Goal: Information Seeking & Learning: Check status

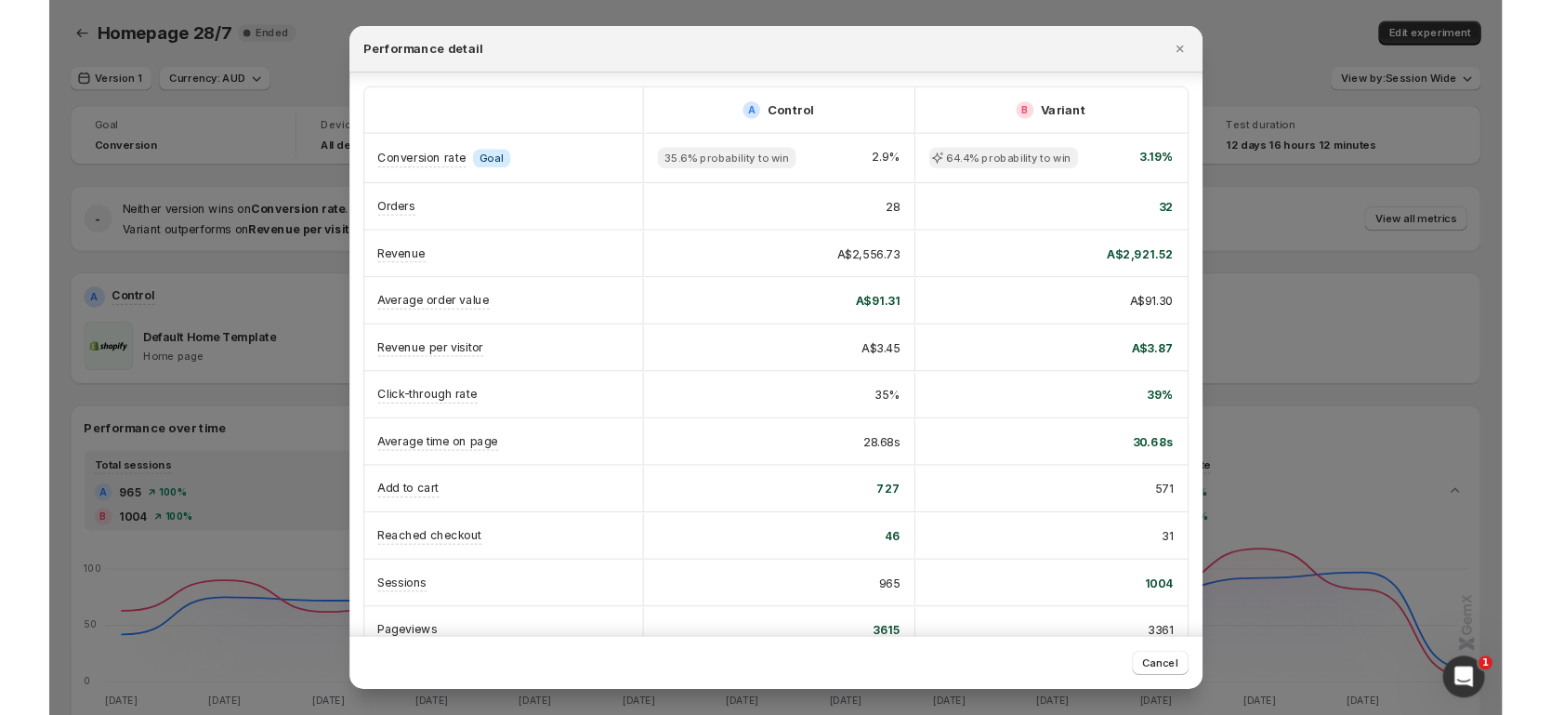
scroll to position [54, 0]
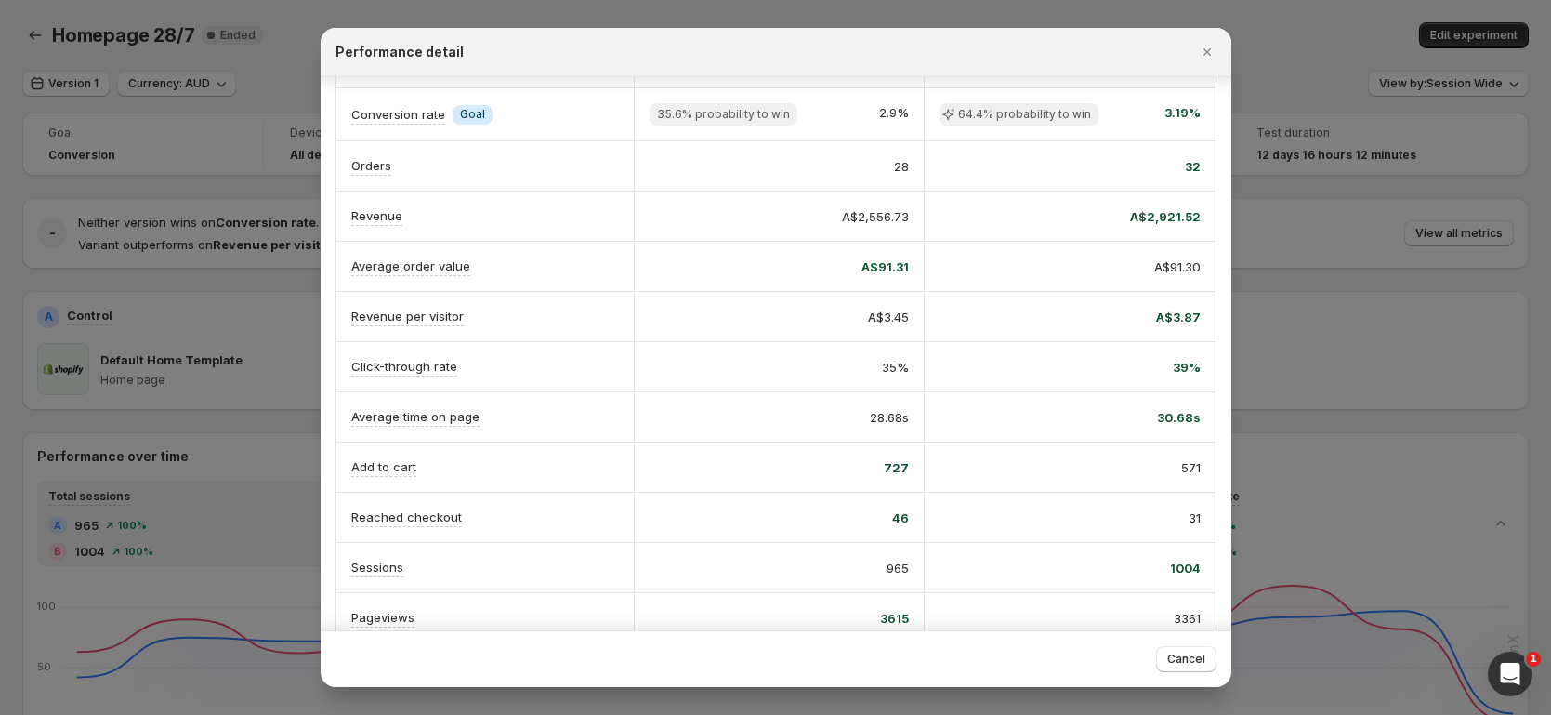
click at [200, 105] on div at bounding box center [775, 357] width 1551 height 715
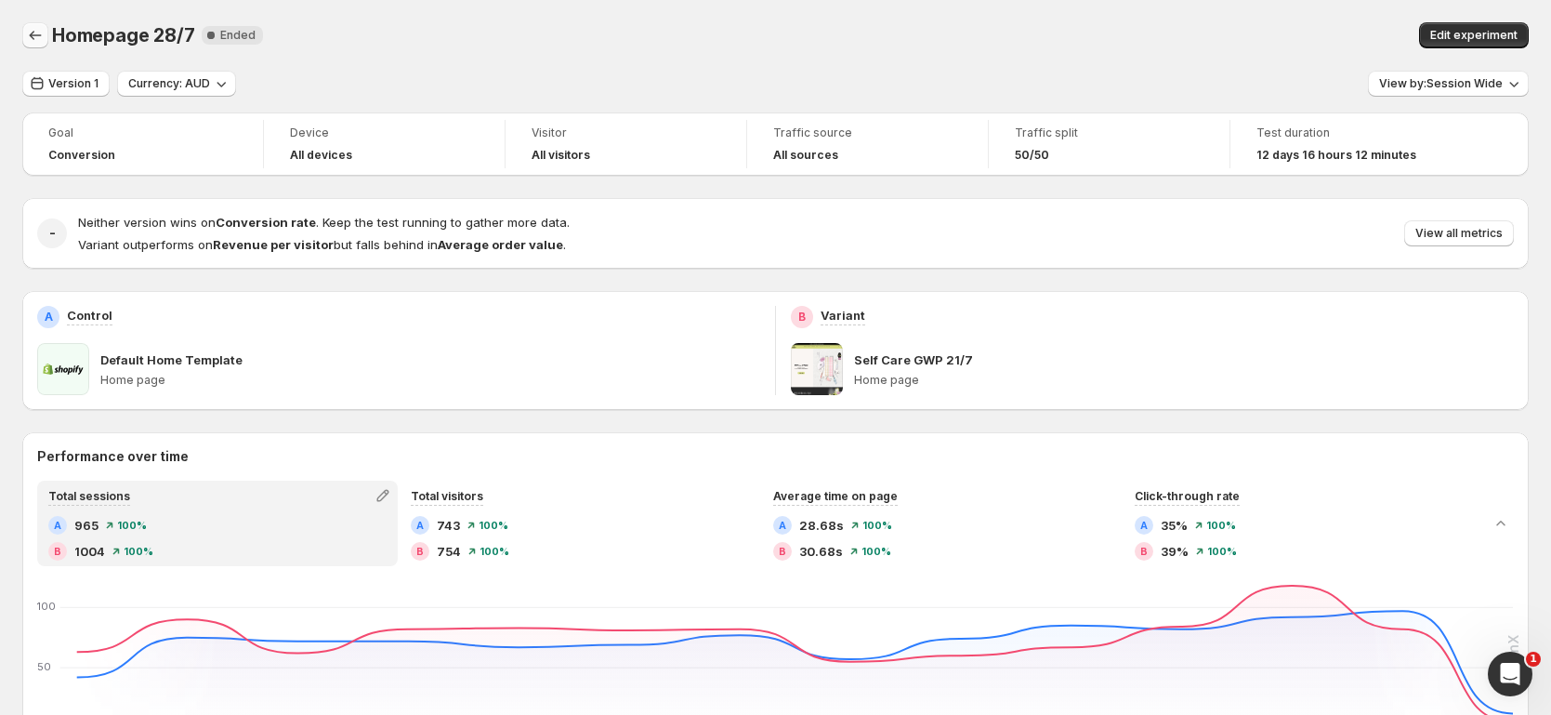
click at [38, 35] on icon "Back" at bounding box center [35, 35] width 19 height 19
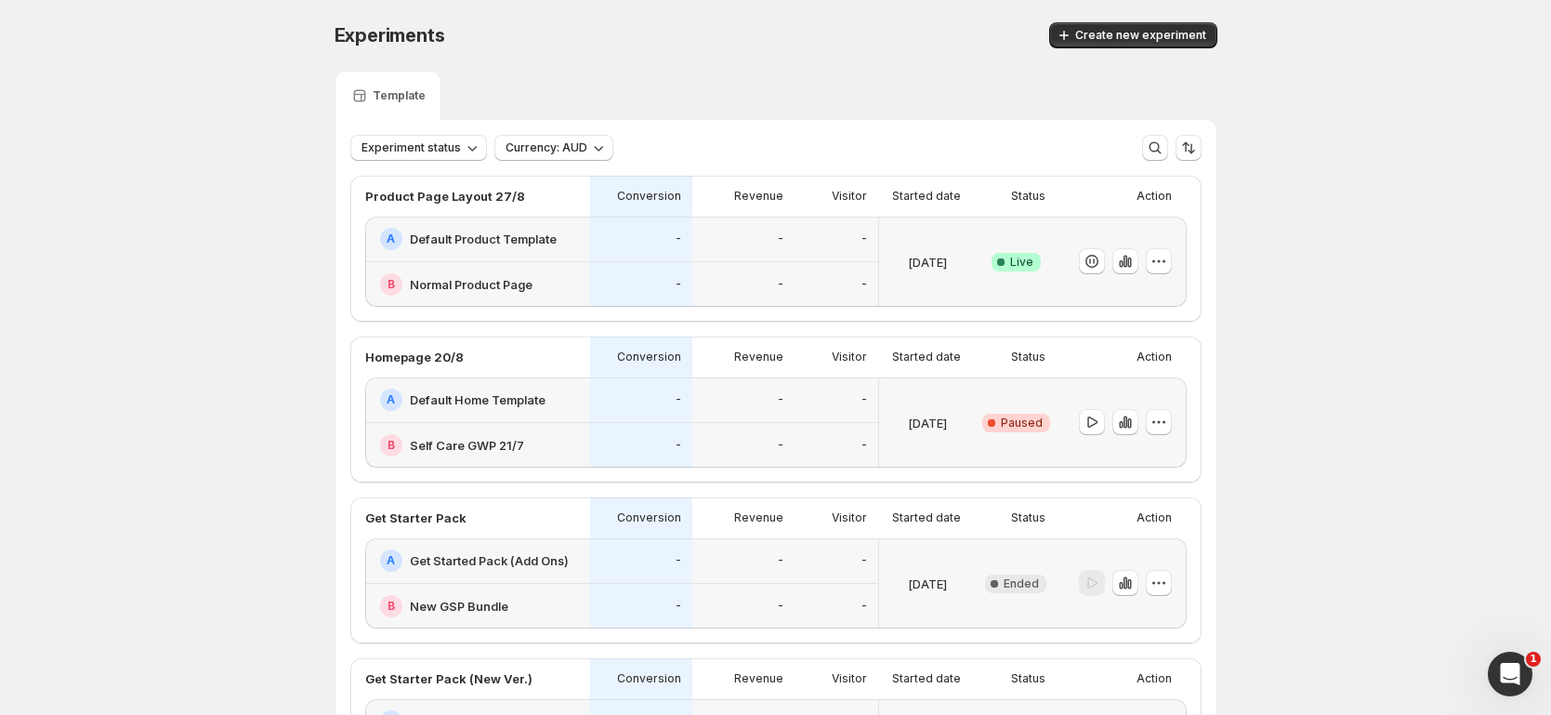
click at [787, 379] on div "-" at bounding box center [743, 400] width 102 height 46
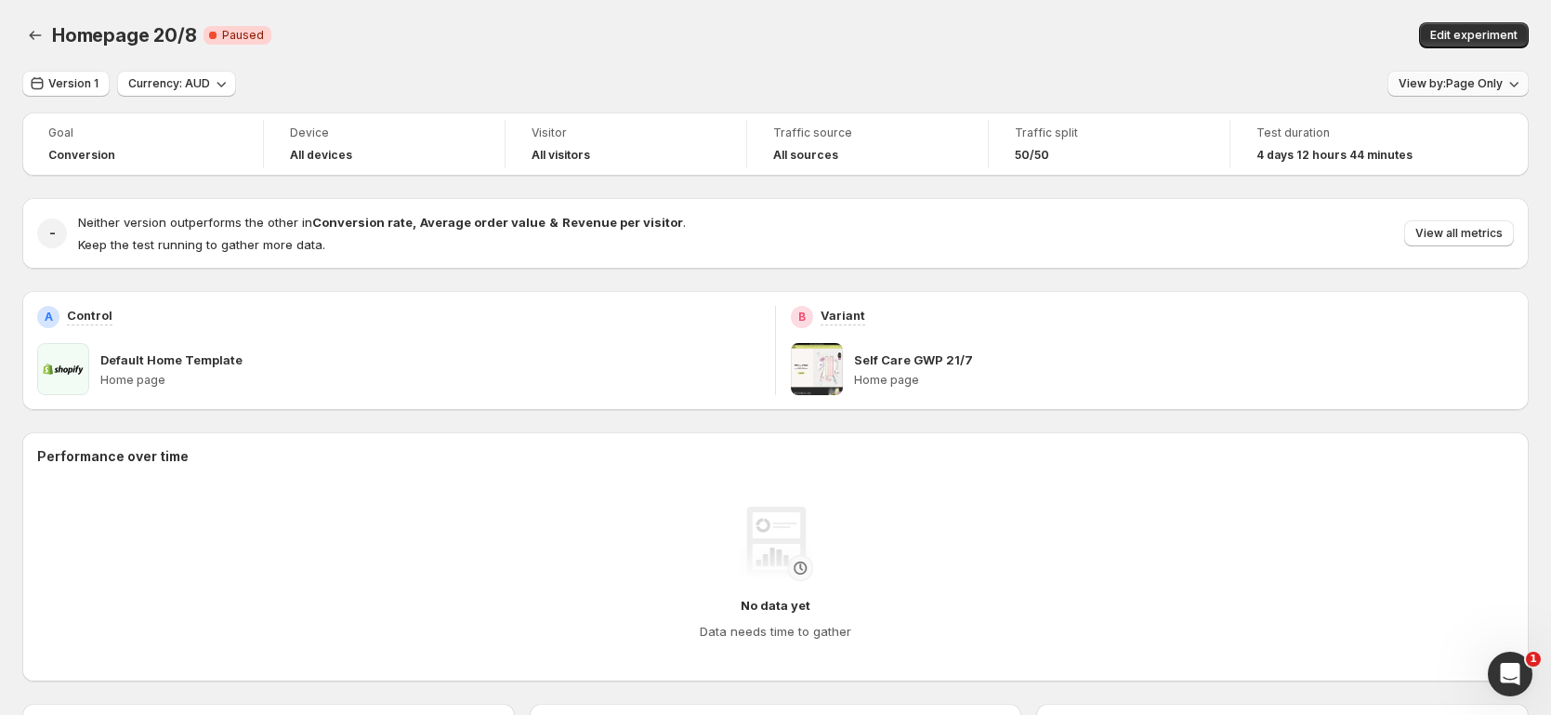
click at [1494, 77] on span "View by: Page Only" at bounding box center [1450, 83] width 104 height 15
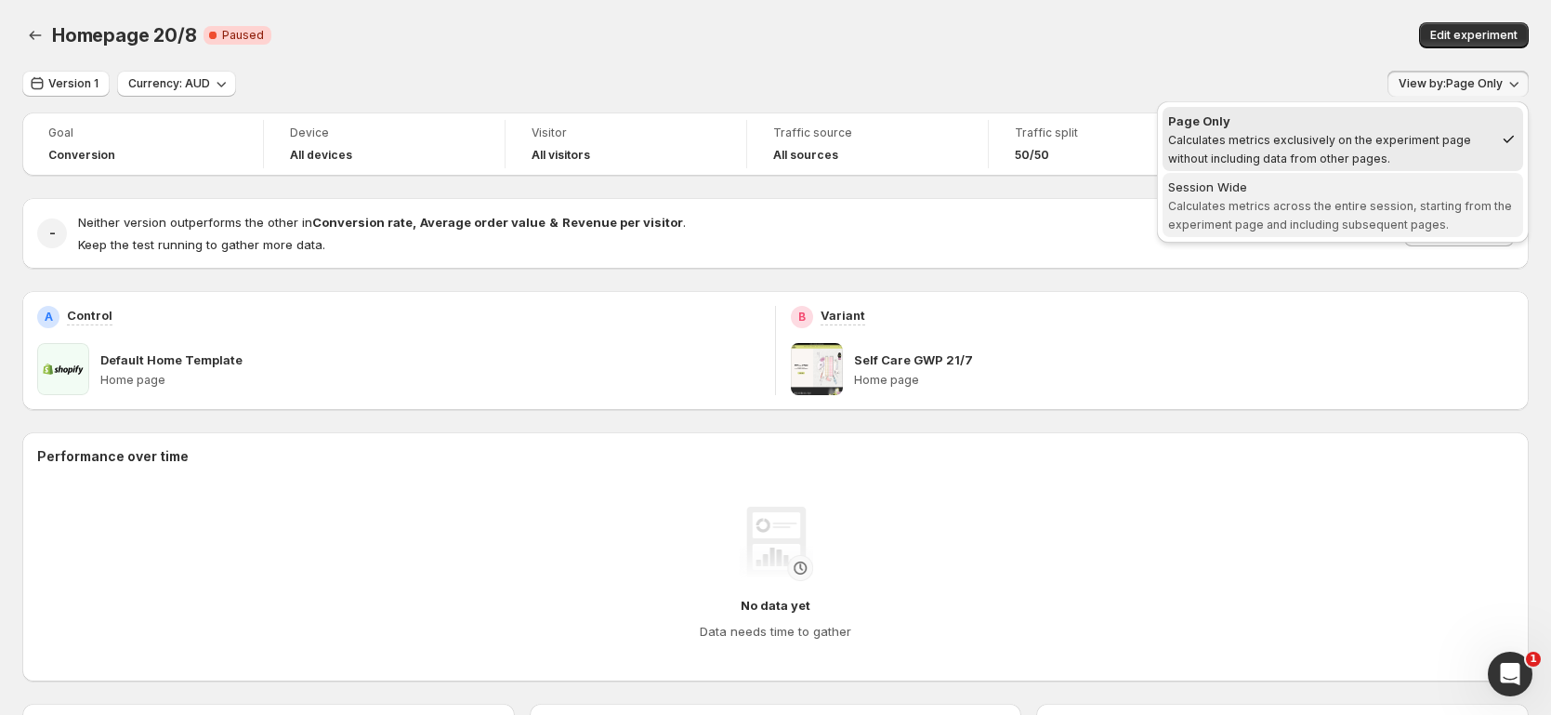
click at [1376, 216] on span "Calculates metrics across the entire session, starting from the experiment page…" at bounding box center [1340, 215] width 344 height 33
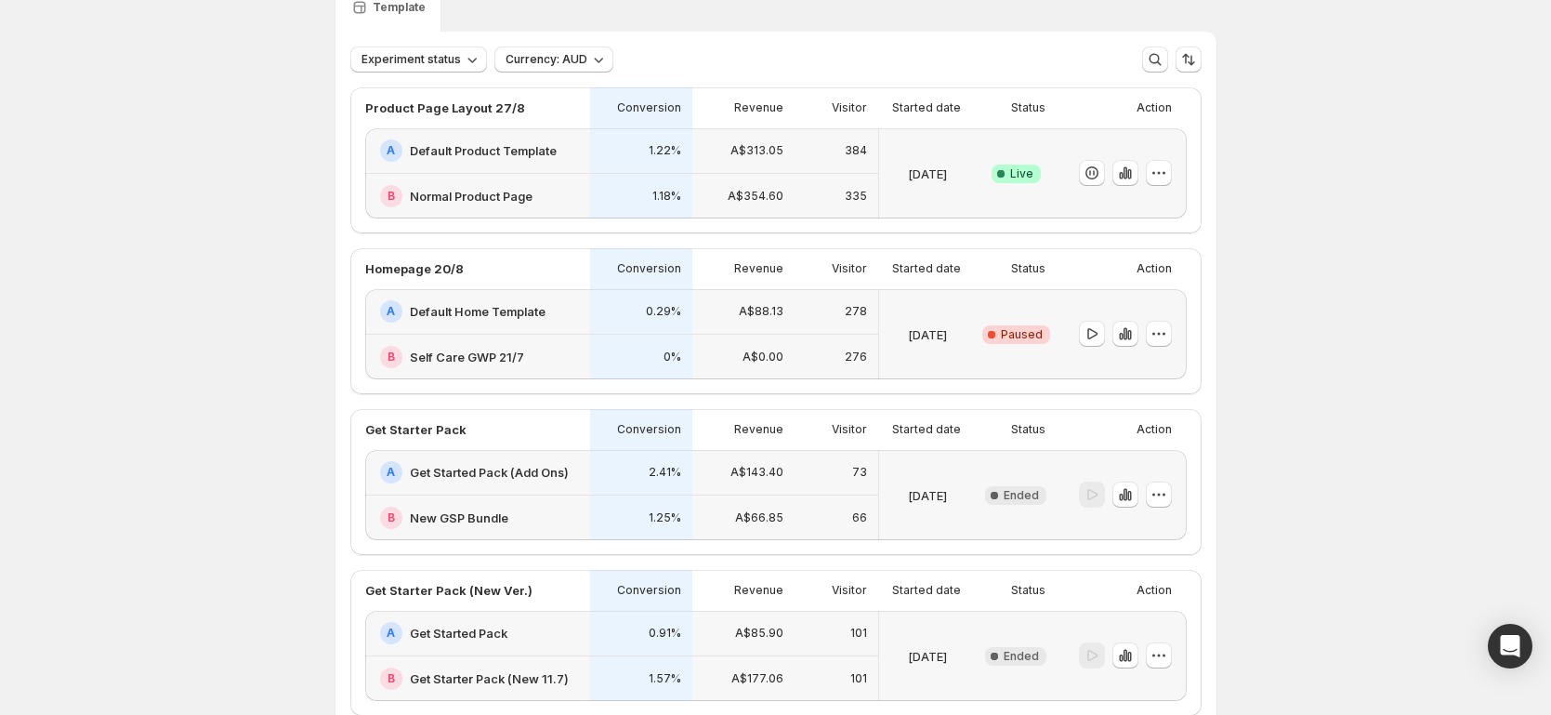
scroll to position [96, 0]
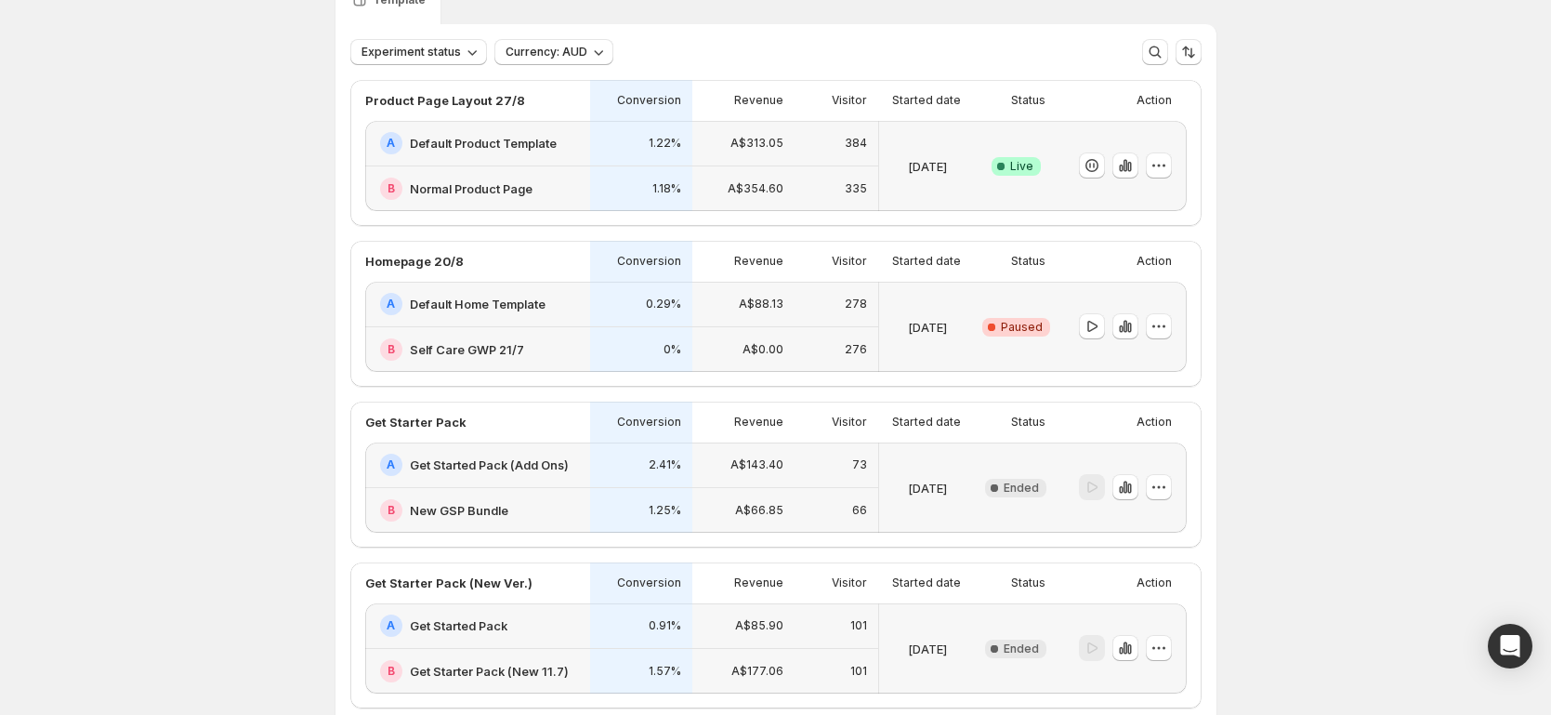
click at [701, 297] on div "A$88.13" at bounding box center [743, 305] width 102 height 46
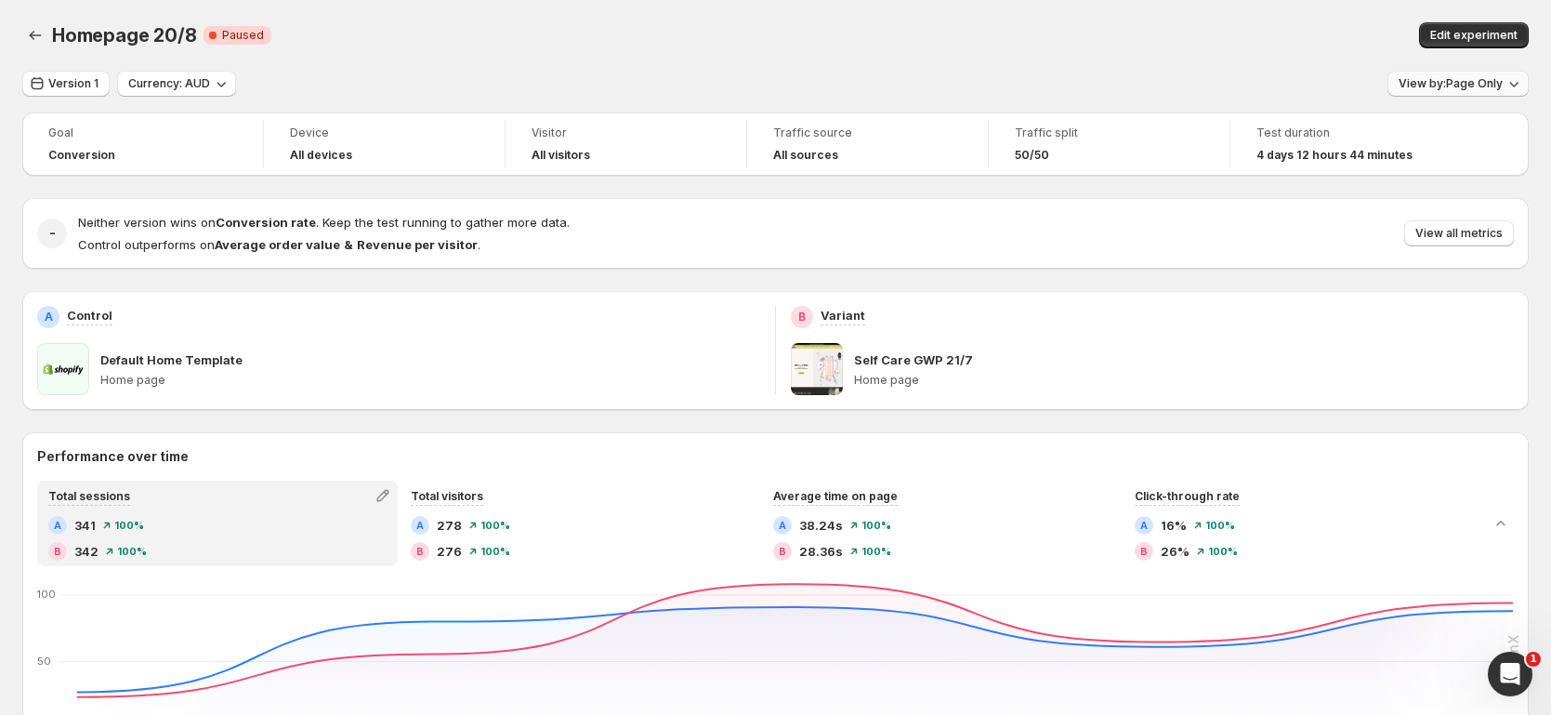
click at [1528, 78] on button "View by: Page Only" at bounding box center [1457, 84] width 141 height 26
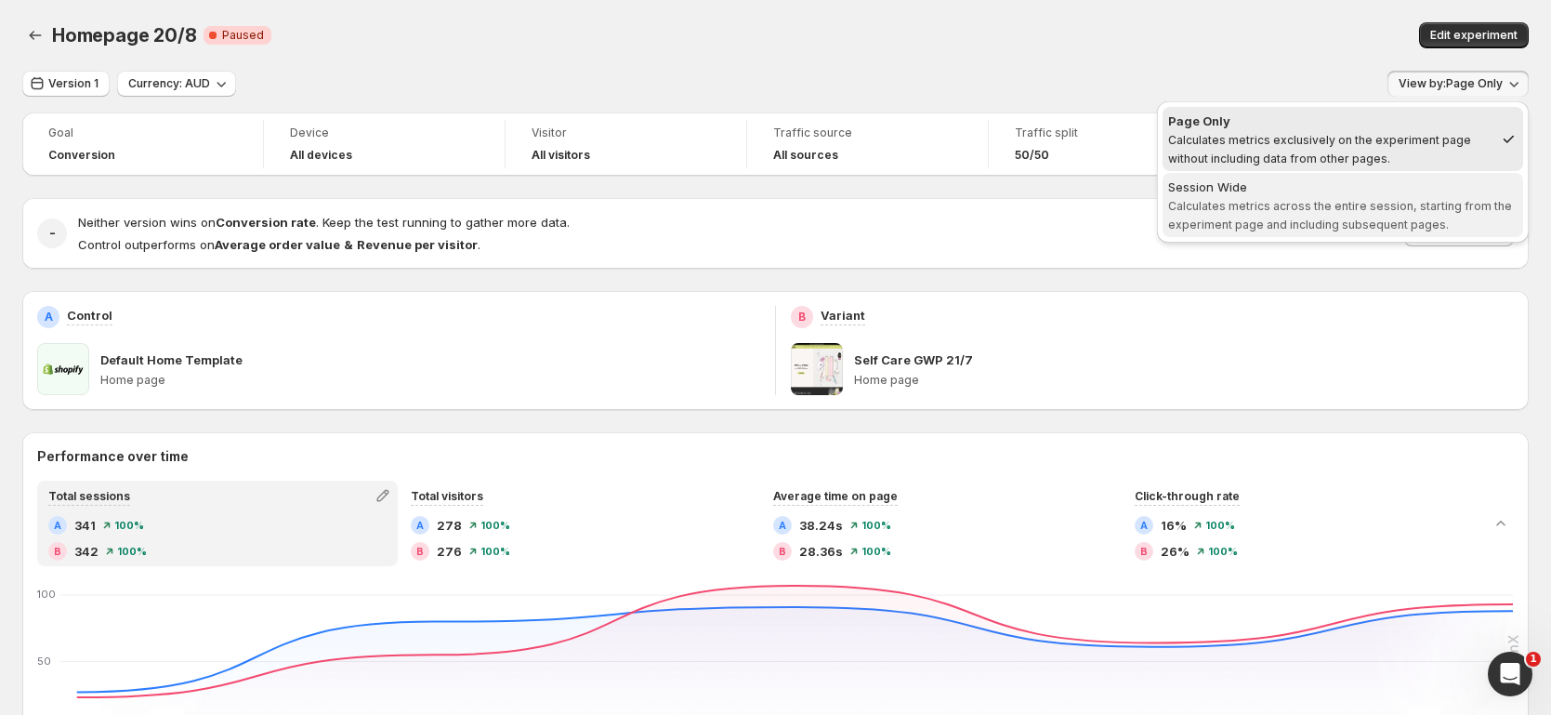
click at [1409, 193] on div "Session Wide" at bounding box center [1342, 186] width 349 height 19
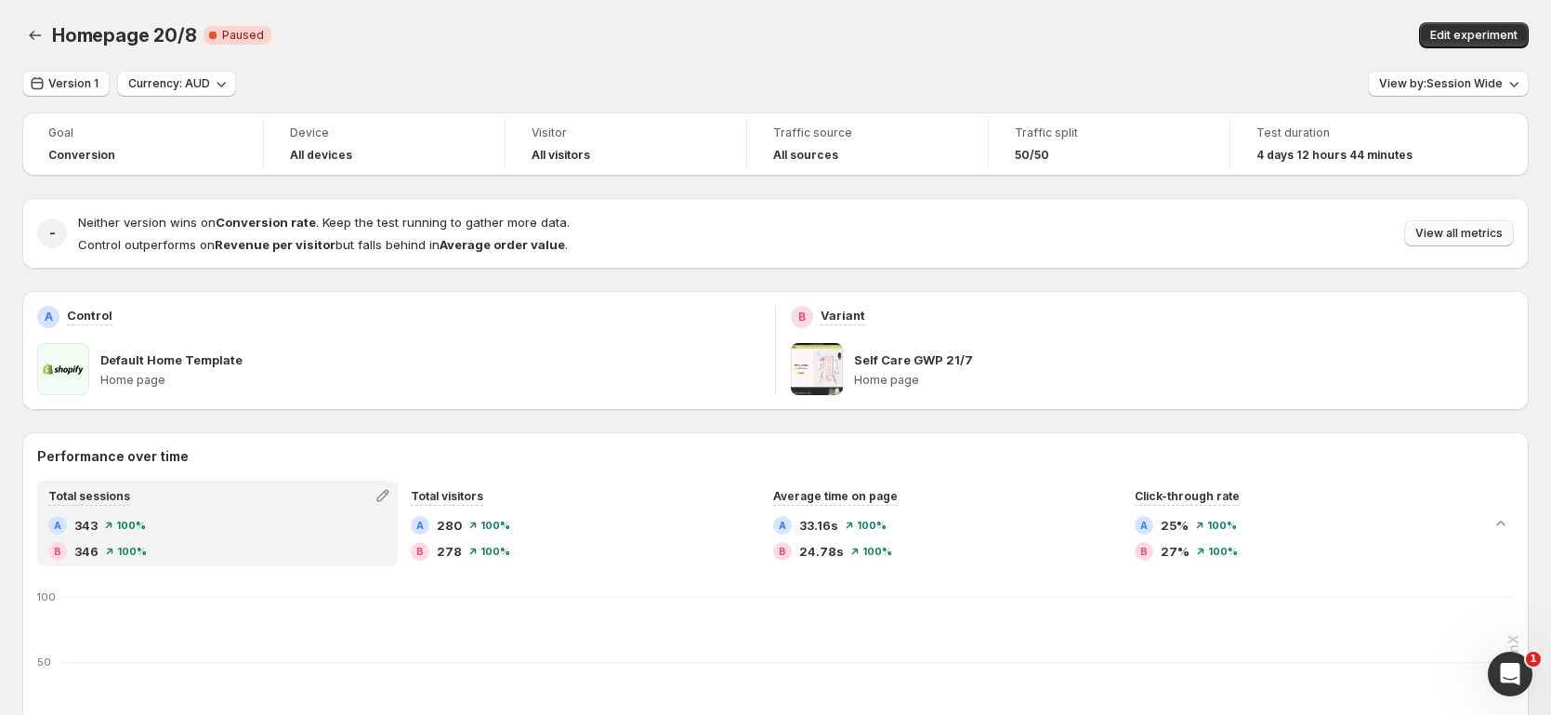
click at [1498, 238] on span "View all metrics" at bounding box center [1458, 233] width 87 height 15
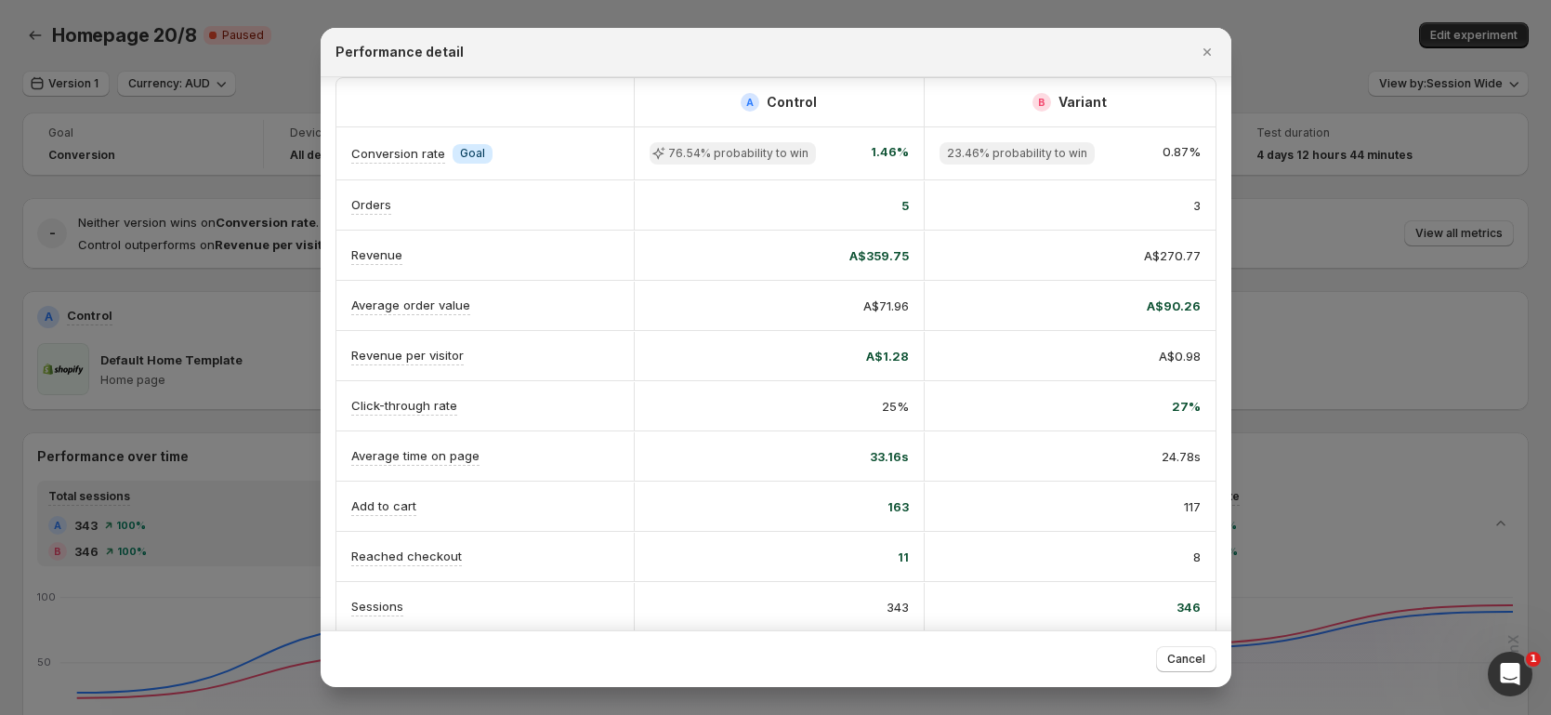
scroll to position [19, 0]
click at [70, 76] on div at bounding box center [775, 357] width 1551 height 715
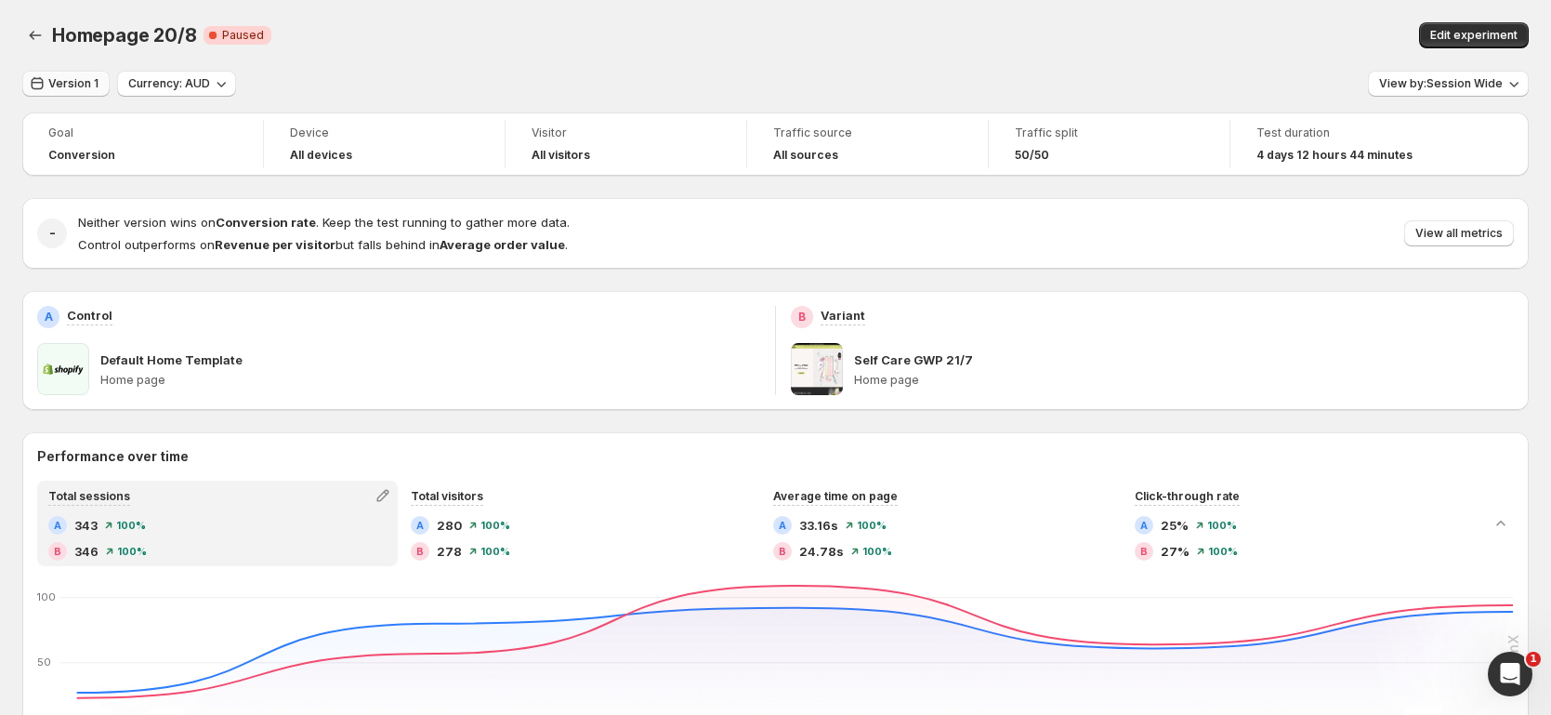
click at [77, 89] on span "Version 1" at bounding box center [73, 83] width 50 height 15
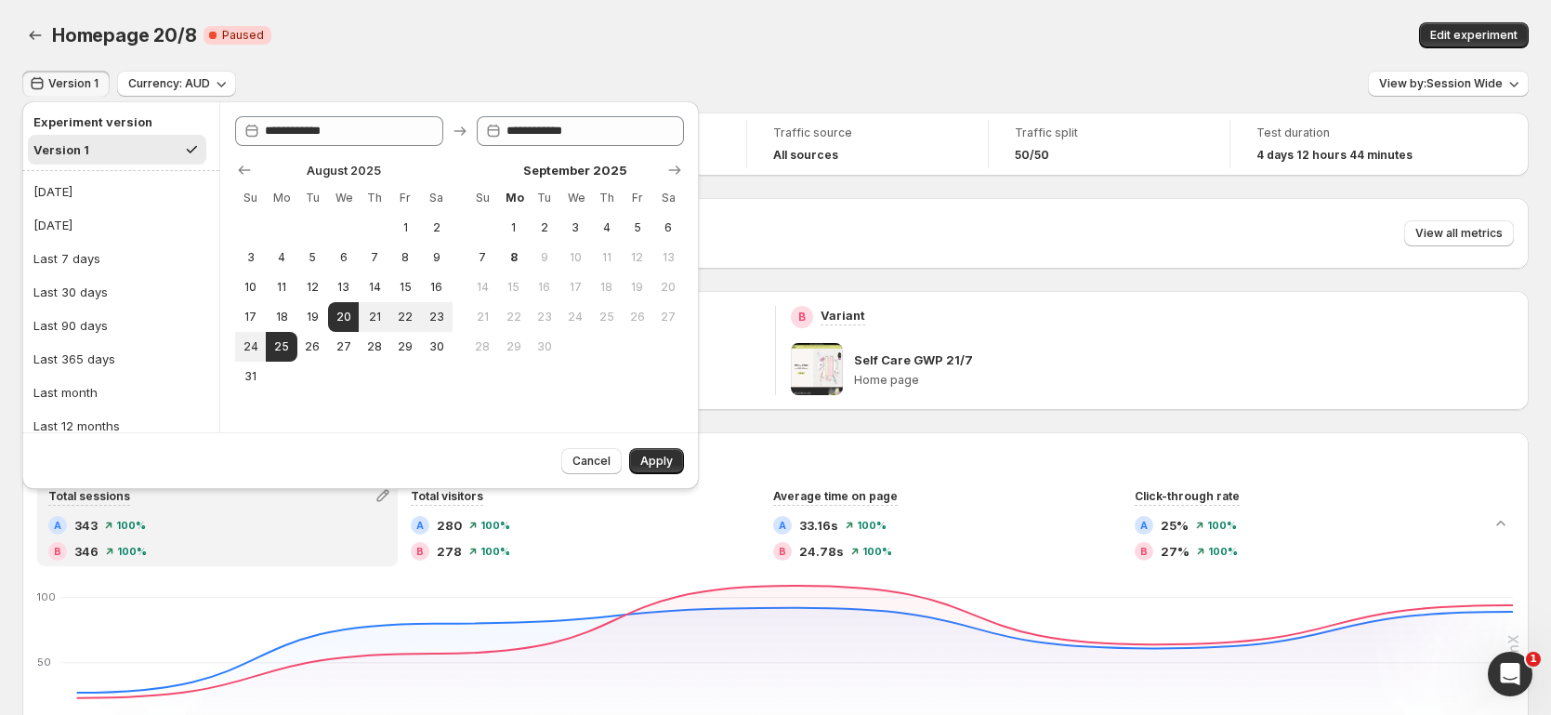
click at [539, 59] on div "Homepage 20/8. This page is ready Homepage 20/8 Critical Complete Paused Edit e…" at bounding box center [775, 35] width 1506 height 71
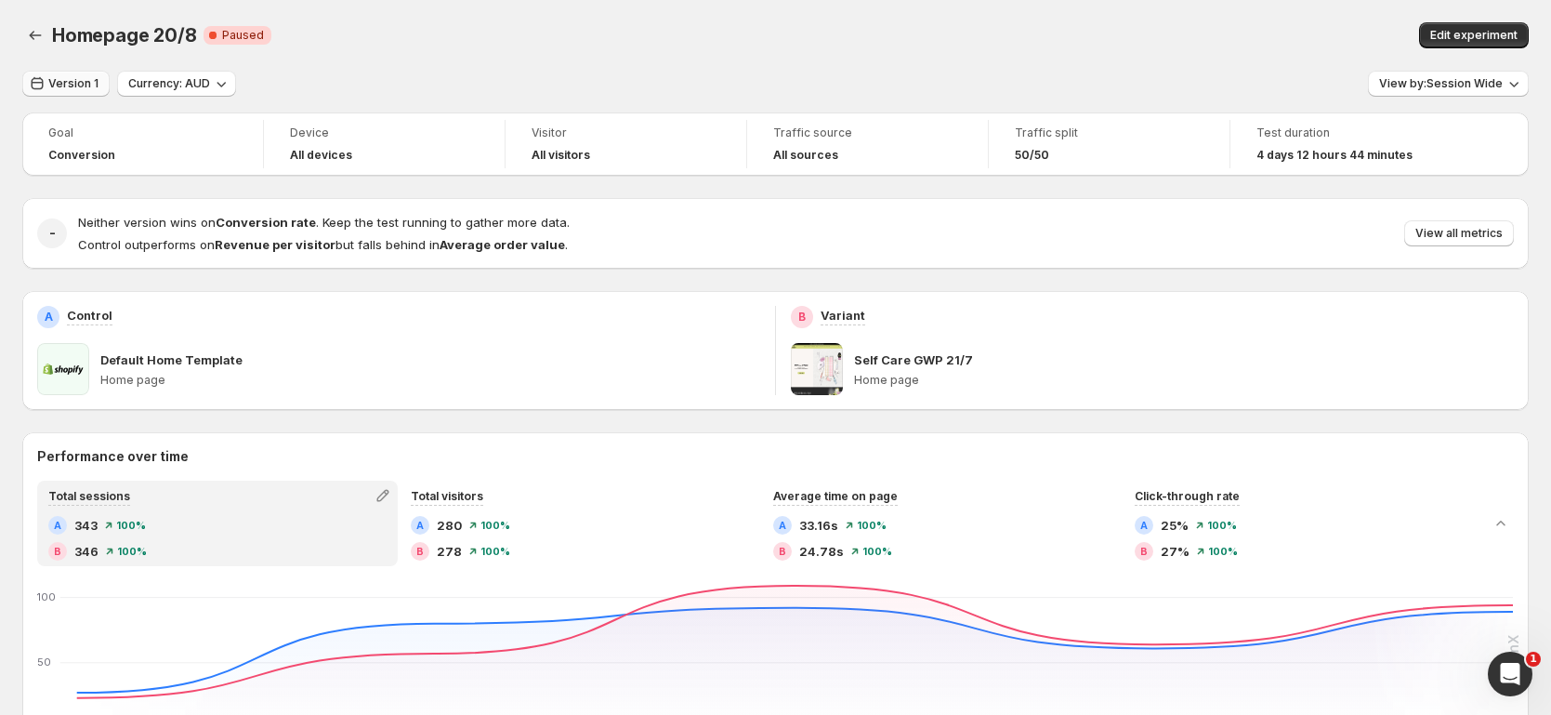
click at [72, 87] on span "Version 1" at bounding box center [73, 83] width 50 height 15
